Goal: Information Seeking & Learning: Learn about a topic

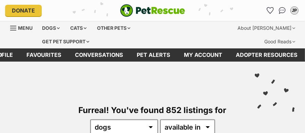
click at [29, 29] on span "Menu" at bounding box center [25, 28] width 15 height 6
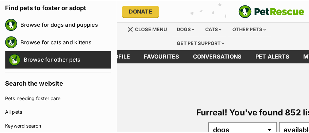
scroll to position [118, 0]
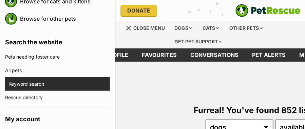
click at [41, 82] on link "Keyword search" at bounding box center [58, 84] width 101 height 14
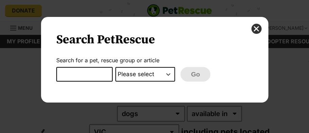
click at [168, 74] on select "Please select PetRescue ID Pet name Group Article" at bounding box center [145, 74] width 60 height 15
click at [101, 73] on input "Dialog Window - Close (Press escape to close)" at bounding box center [84, 74] width 56 height 15
click at [255, 27] on button "close" at bounding box center [256, 29] width 10 height 10
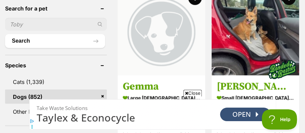
scroll to position [282, 0]
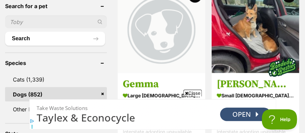
click at [37, 87] on link "Dogs (852)" at bounding box center [56, 94] width 102 height 14
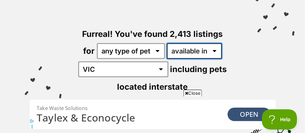
select select "disabled"
click option "located in" at bounding box center [0, 0] width 0 height 0
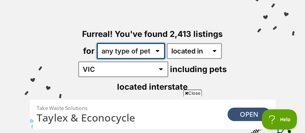
select select "Dogs"
click option "dogs" at bounding box center [0, 0] width 0 height 0
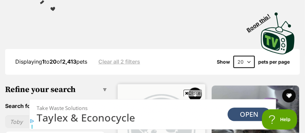
scroll to position [288, 0]
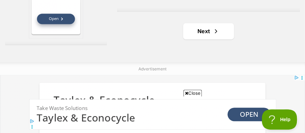
scroll to position [2330, 0]
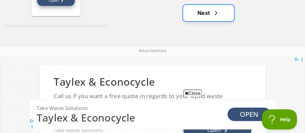
click at [215, 9] on span "Next page" at bounding box center [216, 13] width 7 height 8
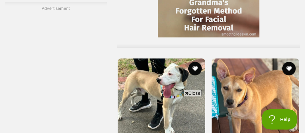
scroll to position [2156, 0]
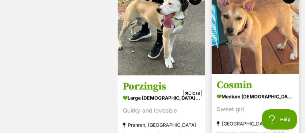
click at [231, 61] on article "Cosmin medium female Dog Sweet girl Chirnside Park, VIC Interstate adoption una…" at bounding box center [255, 64] width 89 height 157
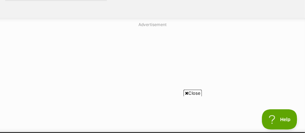
scroll to position [2297, 0]
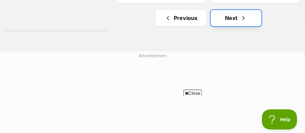
click at [236, 10] on link "Next" at bounding box center [236, 18] width 51 height 16
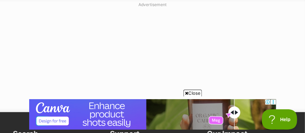
scroll to position [2292, 0]
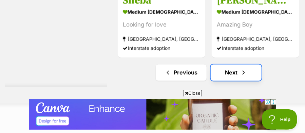
click at [240, 64] on link "Next" at bounding box center [236, 72] width 51 height 16
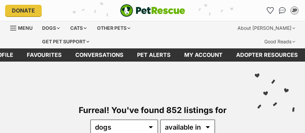
scroll to position [71, 0]
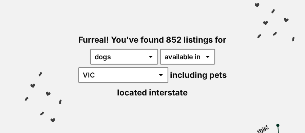
click option "VIC" at bounding box center [0, 0] width 0 height 0
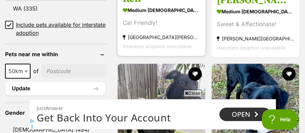
scroll to position [423, 0]
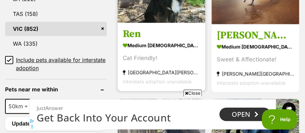
scroll to position [0, 0]
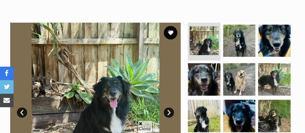
scroll to position [141, 0]
click at [171, 108] on link "Next" at bounding box center [169, 113] width 10 height 10
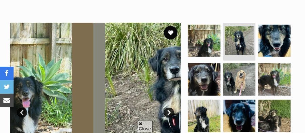
scroll to position [0, 0]
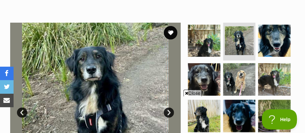
click at [171, 105] on iframe "Advertisement" at bounding box center [152, 114] width 247 height 31
click at [22, 108] on link "Prev" at bounding box center [22, 113] width 10 height 10
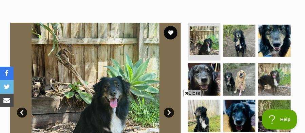
click at [22, 108] on link "Prev" at bounding box center [22, 113] width 10 height 10
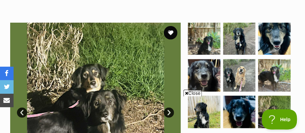
click at [22, 108] on link "Prev" at bounding box center [22, 113] width 10 height 10
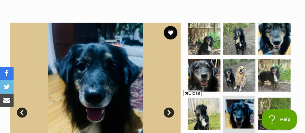
click at [22, 108] on link "Prev" at bounding box center [22, 113] width 10 height 10
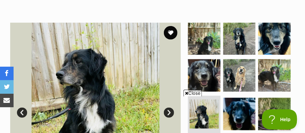
click at [22, 108] on link "Prev" at bounding box center [22, 113] width 10 height 10
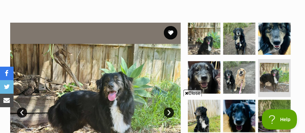
click at [22, 108] on link "Prev" at bounding box center [22, 113] width 10 height 10
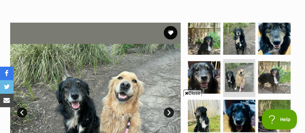
click at [185, 92] on icon at bounding box center [186, 93] width 3 height 4
click at [21, 108] on link "Prev" at bounding box center [22, 113] width 10 height 10
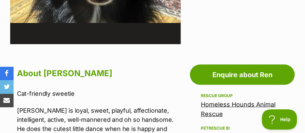
scroll to position [282, 0]
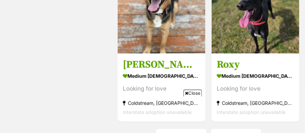
scroll to position [1980, 0]
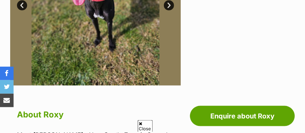
scroll to position [212, 0]
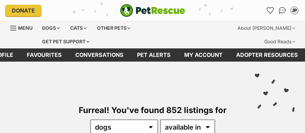
scroll to position [2021, 0]
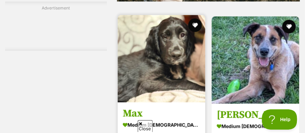
scroll to position [1410, 0]
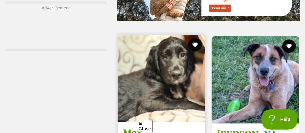
click at [191, 71] on img at bounding box center [161, 78] width 87 height 87
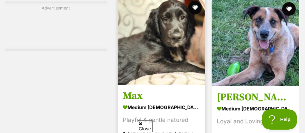
scroll to position [1481, 0]
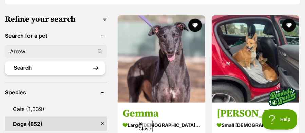
type input "Arrow"
click at [78, 61] on button "Search" at bounding box center [55, 68] width 100 height 14
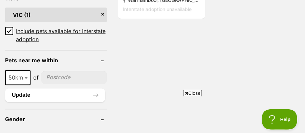
scroll to position [423, 0]
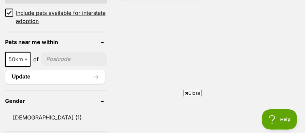
click at [62, 53] on input"] "postcode" at bounding box center [73, 59] width 65 height 13
type input"] "3913"
click at [95, 71] on button "Update" at bounding box center [55, 78] width 100 height 14
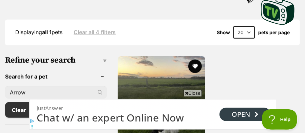
scroll to position [0, 0]
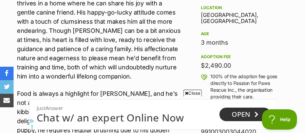
scroll to position [458, 0]
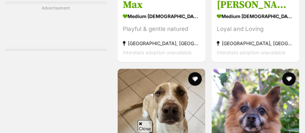
scroll to position [1428, 0]
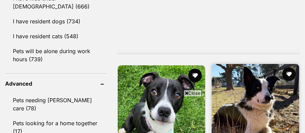
scroll to position [1022, 0]
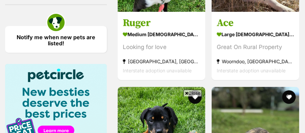
click at [187, 93] on icon at bounding box center [186, 93] width 3 height 4
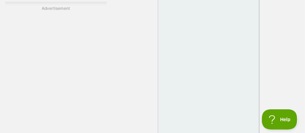
scroll to position [2115, 0]
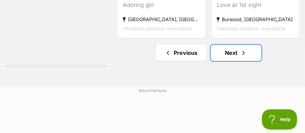
scroll to position [2468, 0]
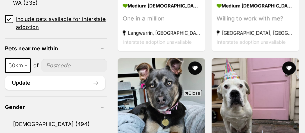
click at [186, 93] on icon at bounding box center [186, 93] width 3 height 4
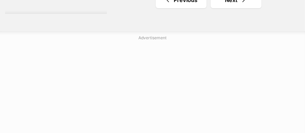
scroll to position [2262, 0]
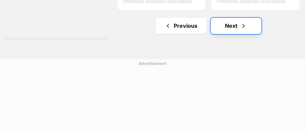
click at [243, 22] on span "Next page" at bounding box center [243, 26] width 7 height 8
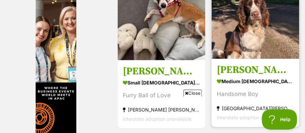
scroll to position [2121, 0]
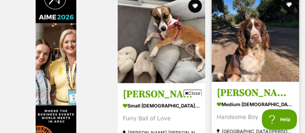
click at [270, 87] on h3 "[PERSON_NAME]" at bounding box center [255, 93] width 77 height 13
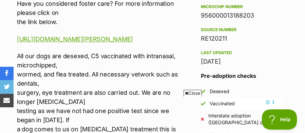
scroll to position [529, 0]
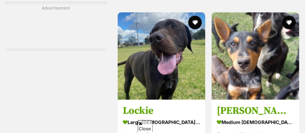
scroll to position [1389, 0]
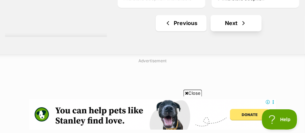
scroll to position [2292, 0]
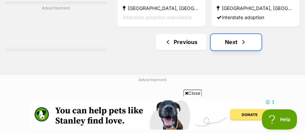
click at [243, 38] on span "Next page" at bounding box center [243, 42] width 7 height 8
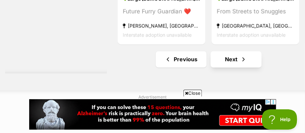
scroll to position [2292, 0]
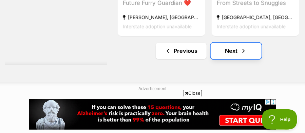
click at [246, 43] on link "Next" at bounding box center [236, 51] width 51 height 16
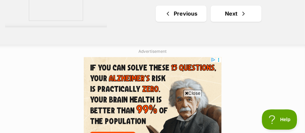
scroll to position [2262, 0]
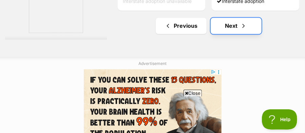
click at [247, 20] on link "Next" at bounding box center [236, 26] width 51 height 16
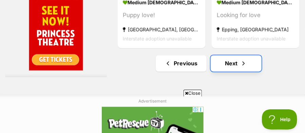
click at [256, 55] on link "Next" at bounding box center [236, 63] width 51 height 16
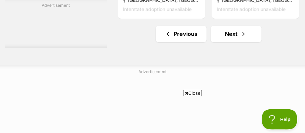
scroll to position [2262, 0]
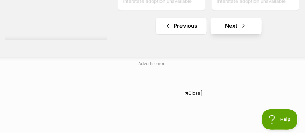
drag, startPoint x: 209, startPoint y: 17, endPoint x: 218, endPoint y: 18, distance: 9.0
click at [211, 18] on ul "Previous Next" at bounding box center [208, 26] width 183 height 16
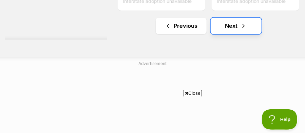
click at [247, 18] on link "Next" at bounding box center [236, 26] width 51 height 16
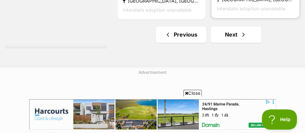
scroll to position [2262, 0]
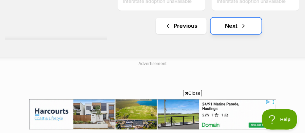
click at [257, 18] on link "Next" at bounding box center [236, 26] width 51 height 16
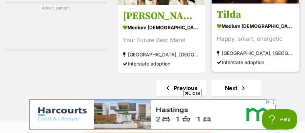
scroll to position [2397, 0]
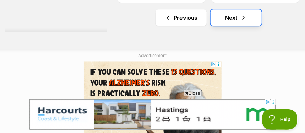
click at [257, 11] on link "Next" at bounding box center [236, 17] width 51 height 16
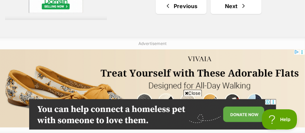
scroll to position [2227, 0]
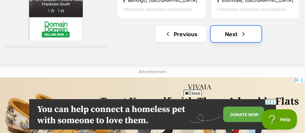
click at [251, 26] on link "Next" at bounding box center [236, 34] width 51 height 16
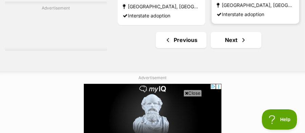
scroll to position [2262, 0]
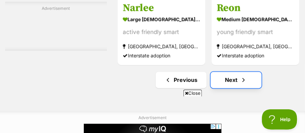
click at [254, 72] on link "Next" at bounding box center [236, 80] width 51 height 16
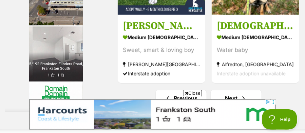
scroll to position [2333, 0]
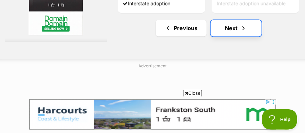
click at [245, 24] on span "Next page" at bounding box center [243, 28] width 7 height 8
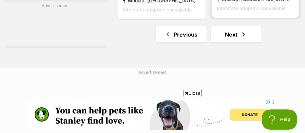
scroll to position [2156, 0]
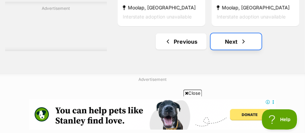
click at [255, 34] on link "Next" at bounding box center [236, 42] width 51 height 16
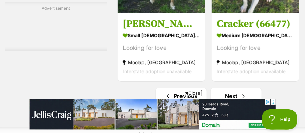
scroll to position [2262, 0]
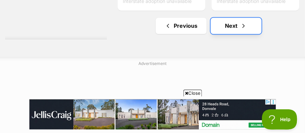
click at [254, 18] on link "Next" at bounding box center [236, 26] width 51 height 16
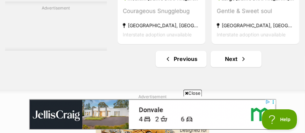
scroll to position [2362, 0]
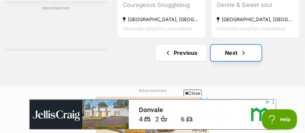
click at [254, 45] on link "Next" at bounding box center [236, 53] width 51 height 16
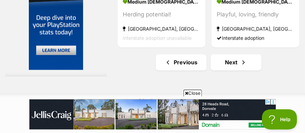
scroll to position [2292, 0]
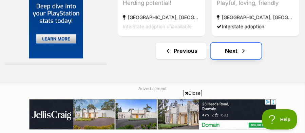
click at [236, 44] on link "Next" at bounding box center [236, 51] width 51 height 16
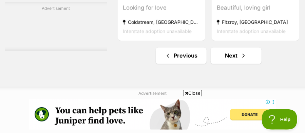
scroll to position [2237, 0]
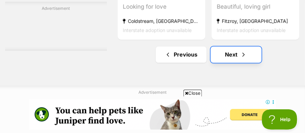
click at [245, 47] on link "Next" at bounding box center [236, 55] width 51 height 16
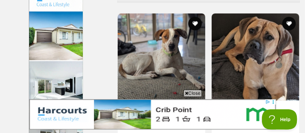
scroll to position [2192, 0]
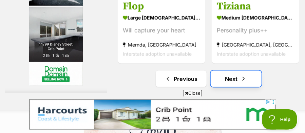
click at [246, 75] on span "Next page" at bounding box center [243, 79] width 7 height 8
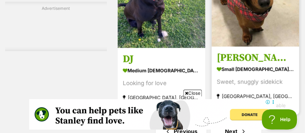
scroll to position [2262, 0]
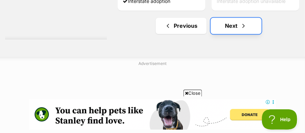
click at [243, 22] on span "Next page" at bounding box center [243, 26] width 7 height 8
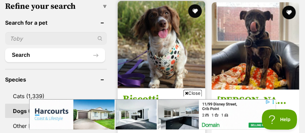
scroll to position [253, 0]
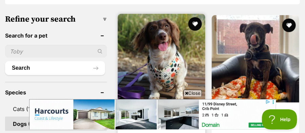
click at [167, 53] on img at bounding box center [161, 57] width 87 height 87
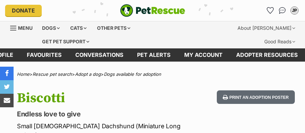
scroll to position [106, 0]
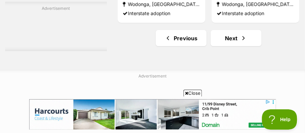
scroll to position [2162, 0]
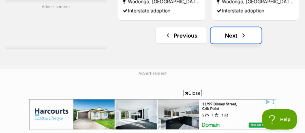
click at [224, 27] on link "Next" at bounding box center [236, 35] width 51 height 16
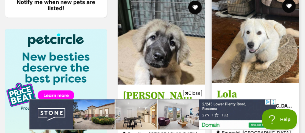
click at [236, 88] on h3 "Lola" at bounding box center [255, 94] width 77 height 13
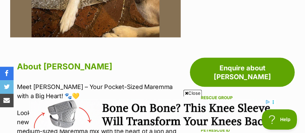
scroll to position [282, 0]
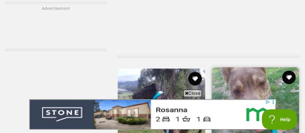
scroll to position [2121, 0]
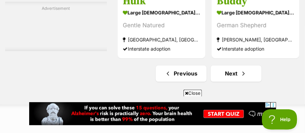
scroll to position [2277, 0]
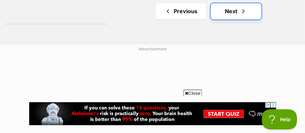
click at [232, 4] on link "Next" at bounding box center [236, 11] width 51 height 16
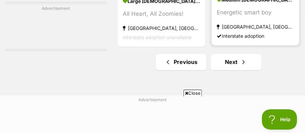
scroll to position [2227, 0]
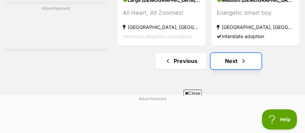
click at [253, 53] on link "Next" at bounding box center [236, 61] width 51 height 16
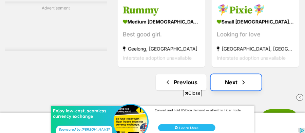
click at [252, 74] on link "Next" at bounding box center [236, 82] width 51 height 16
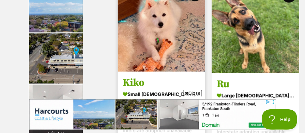
scroll to position [2227, 0]
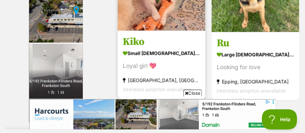
click at [180, 62] on section "small female Dog Loyal girl 💖 Abbotsford, VIC Interstate adoption unavailable" at bounding box center [161, 71] width 77 height 46
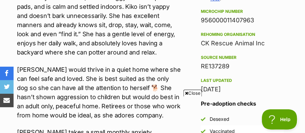
scroll to position [423, 0]
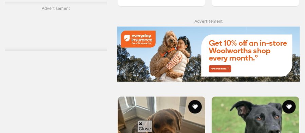
scroll to position [1295, 0]
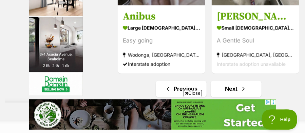
scroll to position [2201, 0]
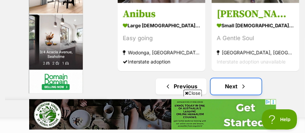
click at [245, 83] on span "Next page" at bounding box center [243, 87] width 7 height 8
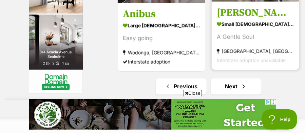
click at [232, 46] on section "small female Dog A Gentle Soul Keysborough, VIC Interstate adoption unavailable" at bounding box center [255, 43] width 77 height 46
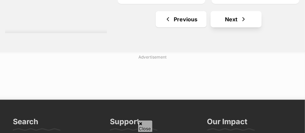
scroll to position [2102, 0]
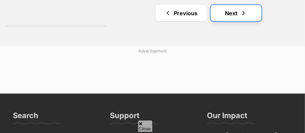
click at [221, 5] on link "Next" at bounding box center [236, 13] width 51 height 16
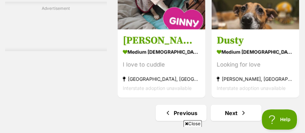
scroll to position [2121, 0]
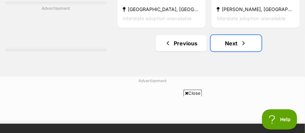
scroll to position [2227, 0]
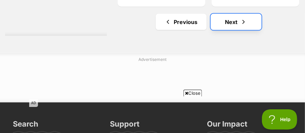
click at [250, 16] on link "Next" at bounding box center [236, 22] width 51 height 16
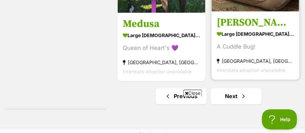
scroll to position [2227, 0]
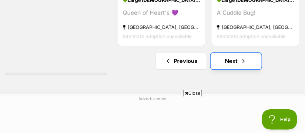
click at [239, 53] on link "Next" at bounding box center [236, 61] width 51 height 16
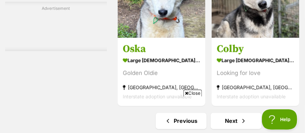
scroll to position [2292, 0]
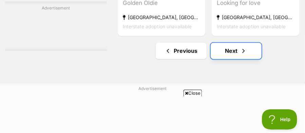
click at [256, 43] on link "Next" at bounding box center [236, 51] width 51 height 16
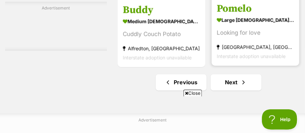
scroll to position [2313, 0]
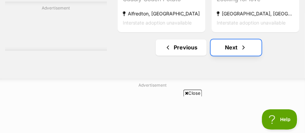
click at [260, 39] on link "Next" at bounding box center [236, 47] width 51 height 16
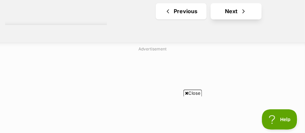
scroll to position [2262, 0]
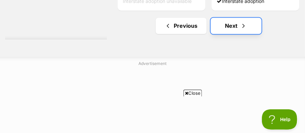
click at [251, 19] on link "Next" at bounding box center [236, 26] width 51 height 16
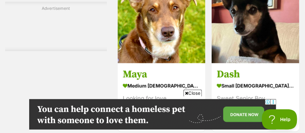
scroll to position [2192, 0]
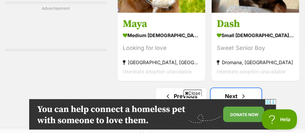
click at [247, 88] on link "Next" at bounding box center [236, 96] width 51 height 16
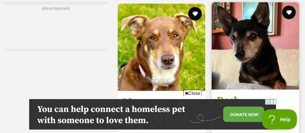
scroll to position [2086, 0]
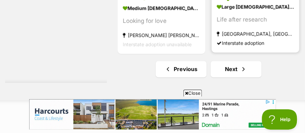
scroll to position [2256, 0]
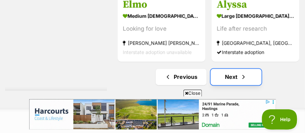
click at [253, 69] on link "Next" at bounding box center [236, 77] width 51 height 16
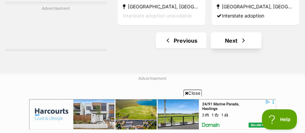
scroll to position [2156, 0]
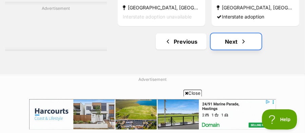
click at [240, 38] on span "Next page" at bounding box center [243, 42] width 7 height 8
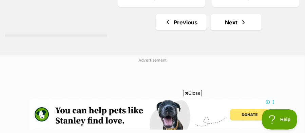
scroll to position [2156, 0]
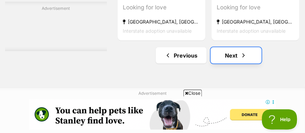
click at [240, 52] on span "Next page" at bounding box center [243, 56] width 7 height 8
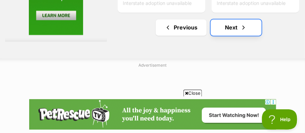
click at [251, 19] on link "Next" at bounding box center [236, 27] width 51 height 16
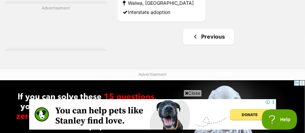
scroll to position [1692, 0]
